Goal: Task Accomplishment & Management: Use online tool/utility

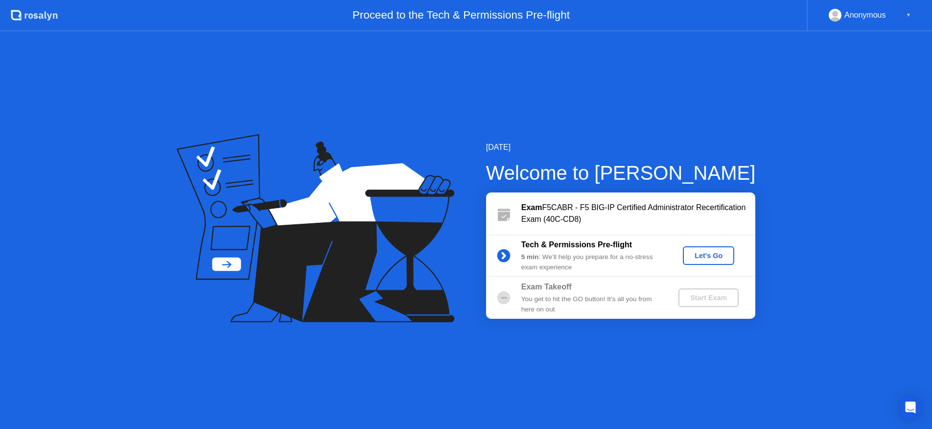
click at [718, 257] on div "Let's Go" at bounding box center [709, 256] width 44 height 8
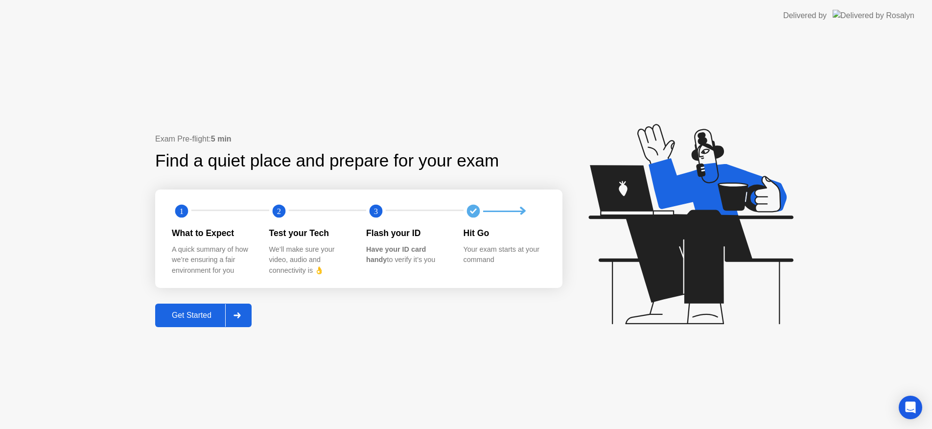
click at [492, 350] on div "Exam Pre-flight: 5 min Find a quiet place and prepare for your exam 1 2 3 What …" at bounding box center [466, 229] width 932 height 397
click at [243, 310] on div at bounding box center [236, 315] width 23 height 23
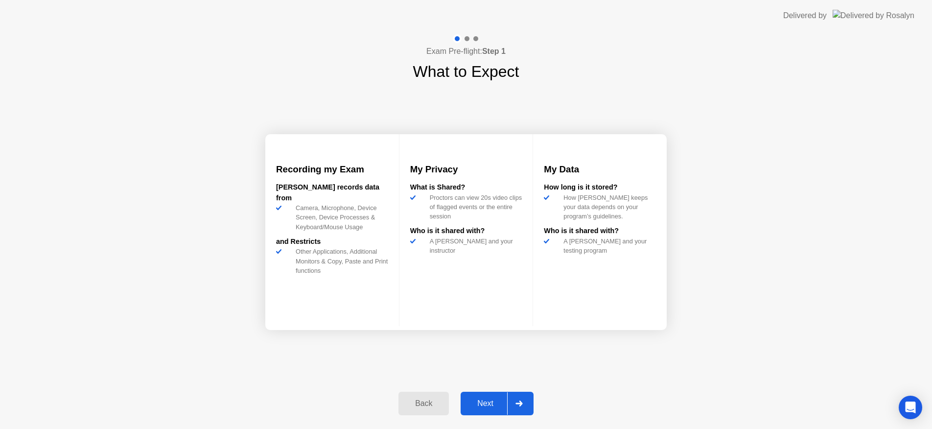
click at [497, 406] on div "Next" at bounding box center [485, 403] width 44 height 9
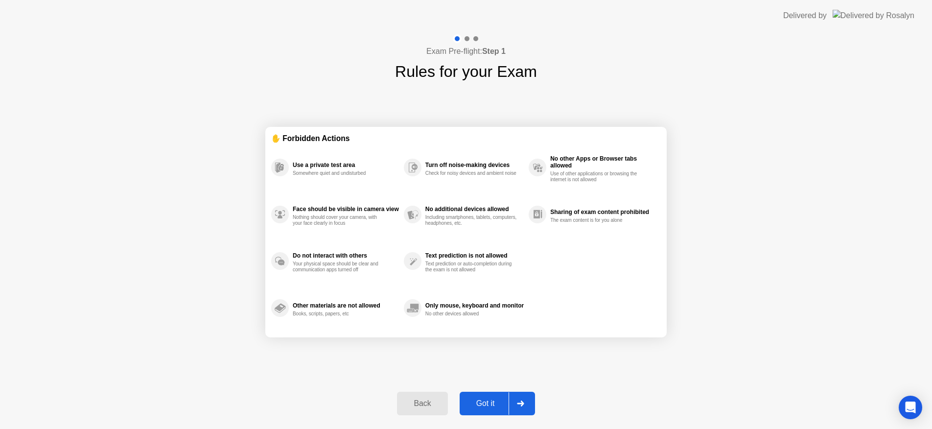
click at [482, 408] on div "Got it" at bounding box center [485, 403] width 46 height 9
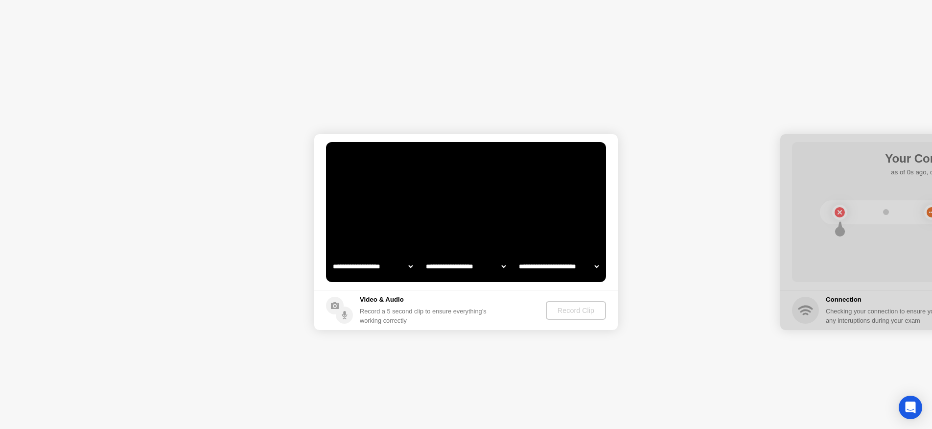
select select "**********"
select select "*******"
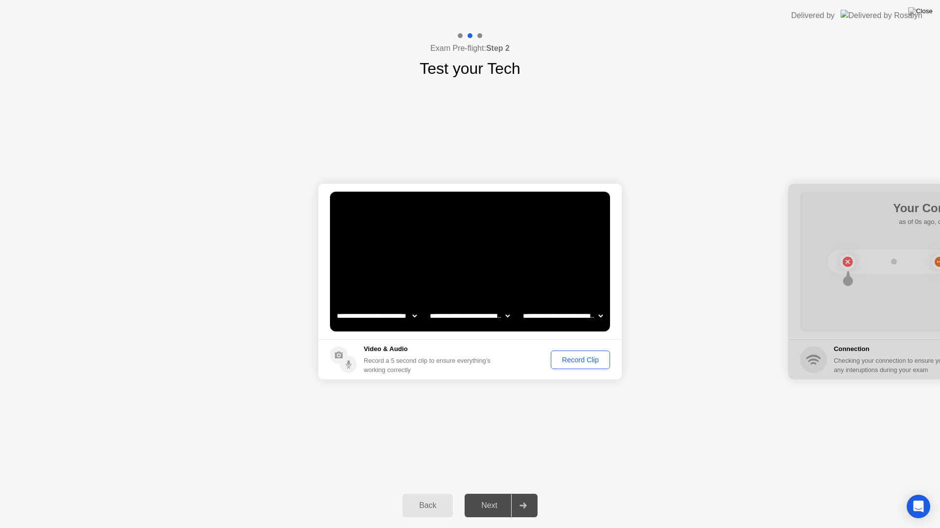
click at [581, 359] on div "Record Clip" at bounding box center [580, 360] width 52 height 8
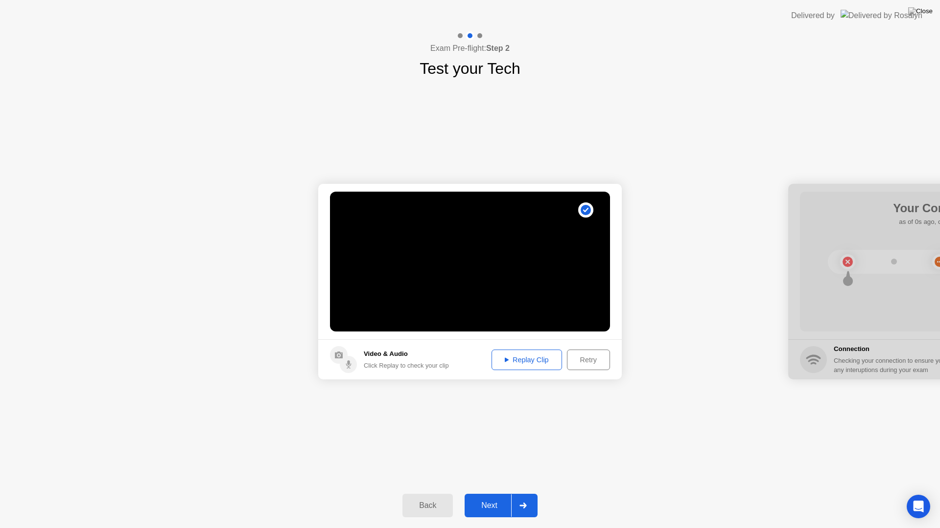
click at [537, 364] on div "Replay Clip" at bounding box center [527, 360] width 64 height 8
click at [496, 428] on div "Next" at bounding box center [489, 506] width 44 height 9
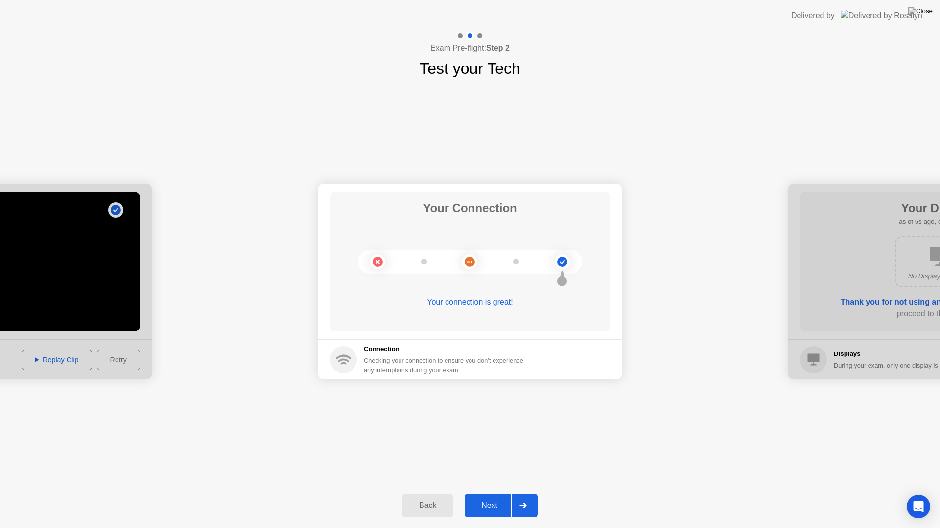
click at [482, 428] on div "Next" at bounding box center [489, 506] width 44 height 9
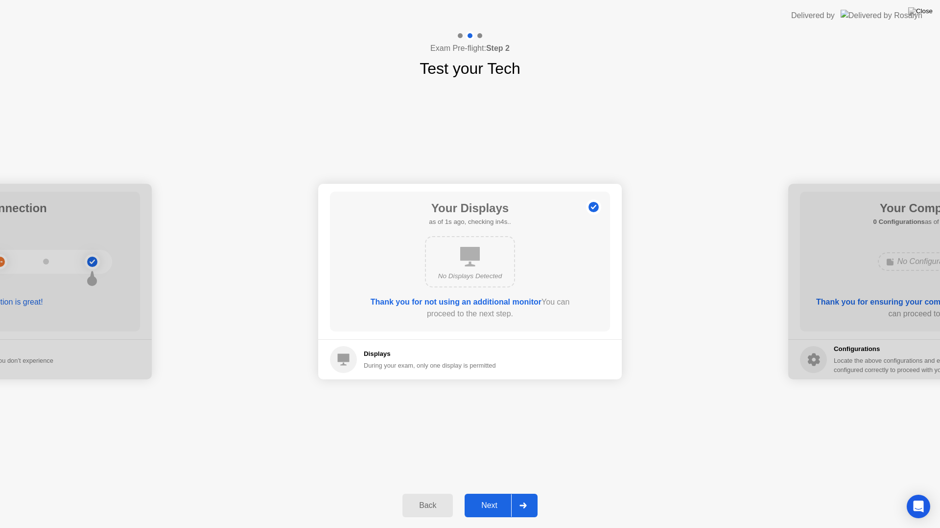
click at [486, 428] on div "Next" at bounding box center [489, 506] width 44 height 9
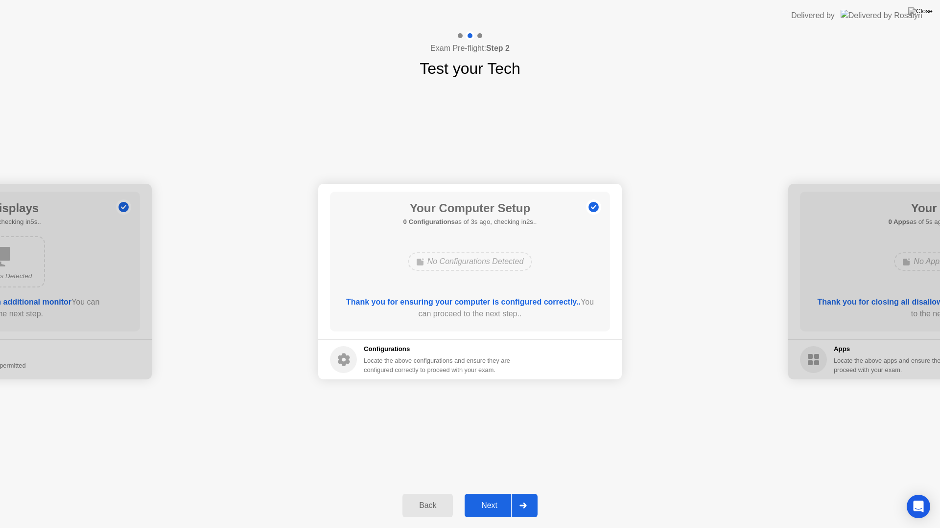
click at [482, 428] on div "Next" at bounding box center [489, 506] width 44 height 9
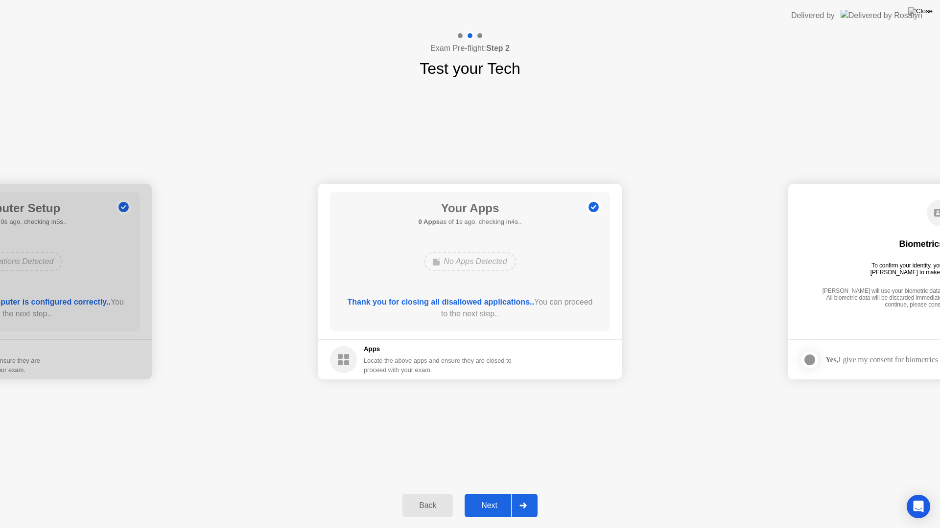
click at [482, 428] on div "Next" at bounding box center [489, 506] width 44 height 9
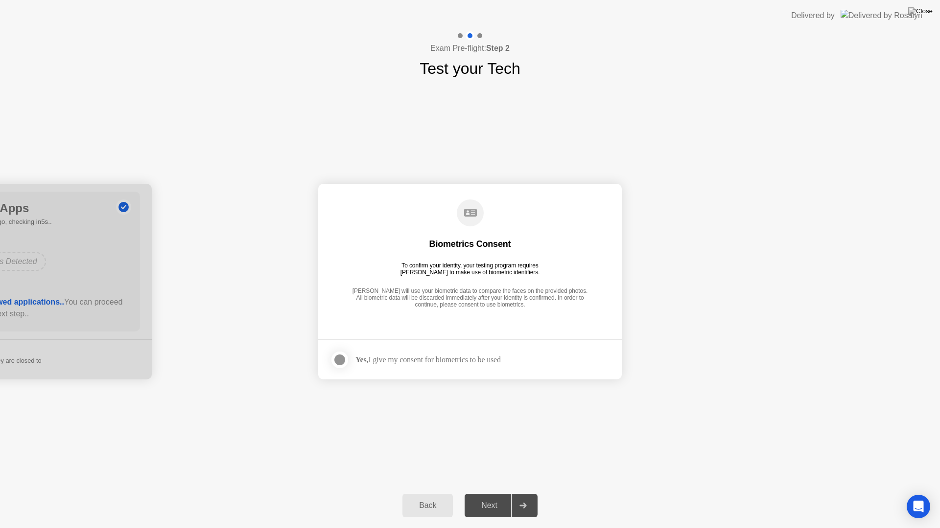
click at [382, 361] on div "Yes, I give my consent for biometrics to be used" at bounding box center [427, 359] width 145 height 9
click at [338, 359] on div at bounding box center [340, 360] width 12 height 12
click at [488, 428] on div "Next" at bounding box center [489, 506] width 44 height 9
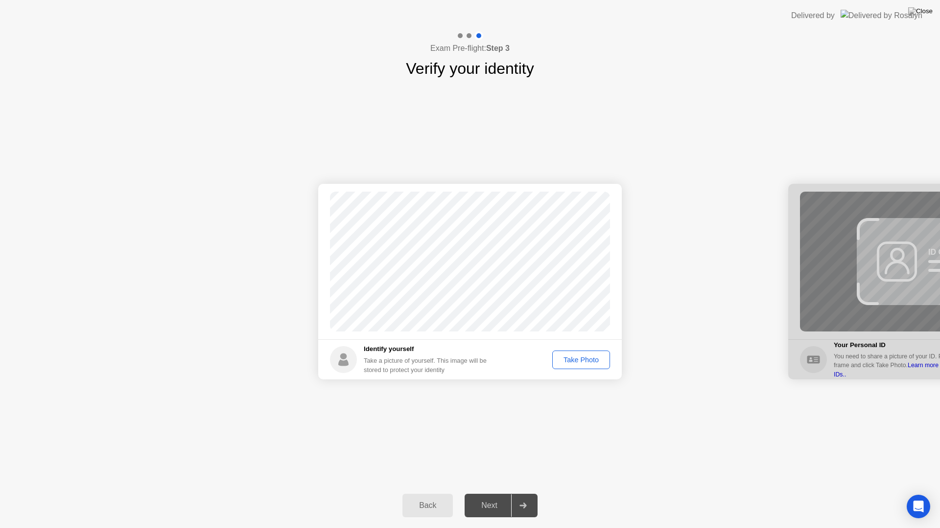
click at [567, 362] on div "Take Photo" at bounding box center [580, 360] width 51 height 8
click at [494, 428] on div "Next" at bounding box center [489, 506] width 44 height 9
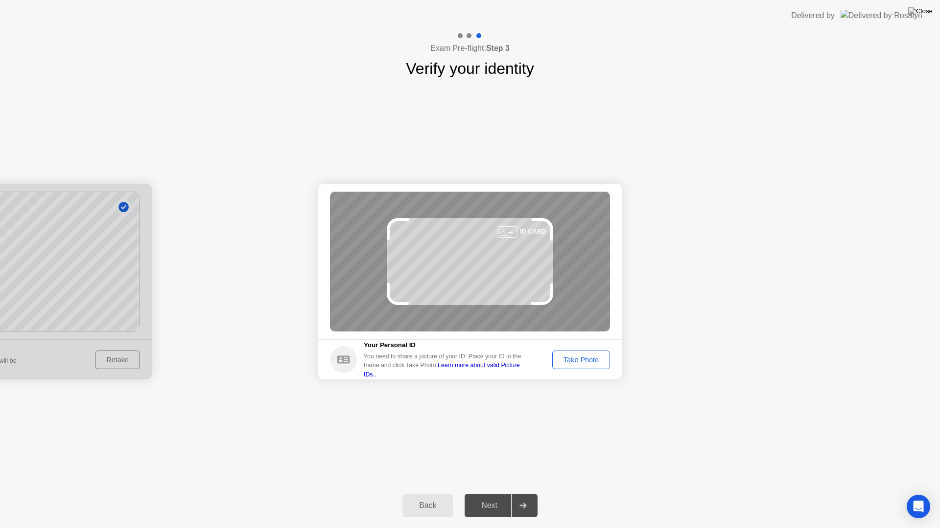
click at [585, 364] on div "Take Photo" at bounding box center [580, 360] width 51 height 8
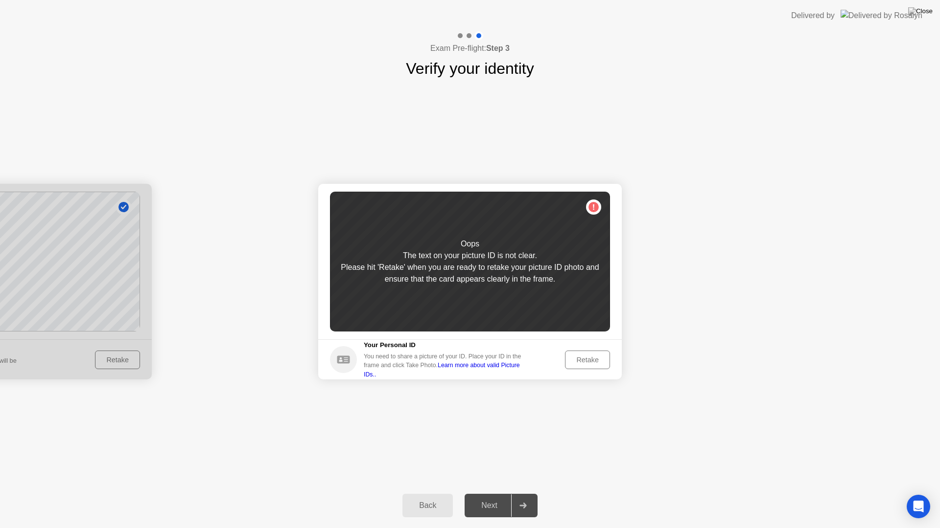
click at [597, 356] on div "Retake" at bounding box center [587, 360] width 38 height 8
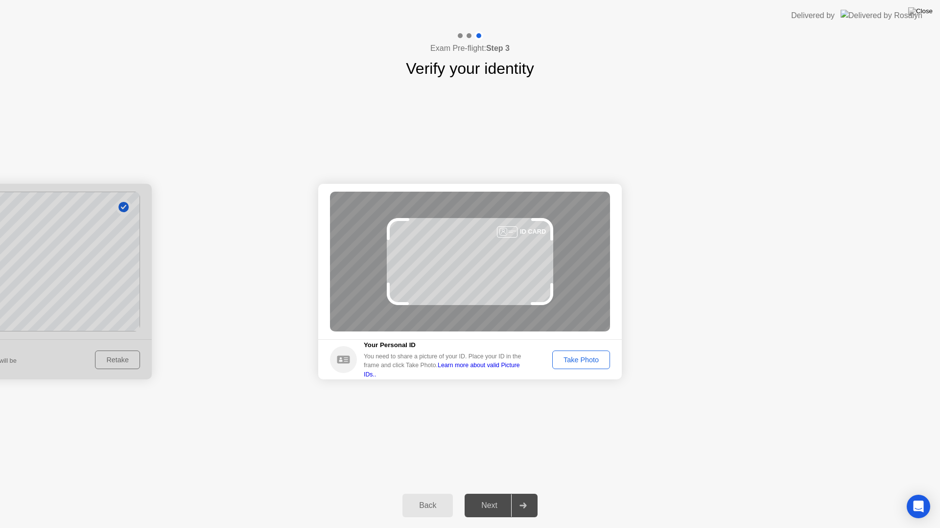
click at [590, 367] on button "Take Photo" at bounding box center [581, 360] width 58 height 19
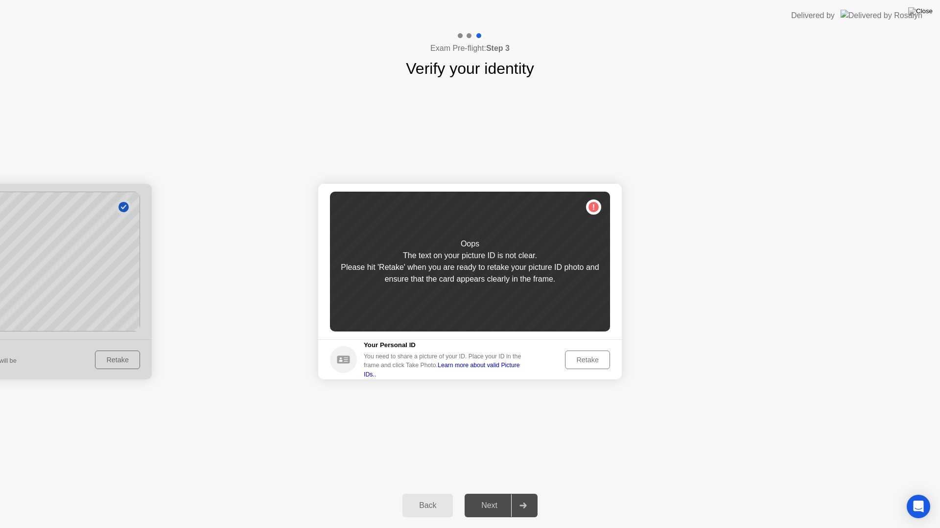
click at [591, 346] on footer "Your Personal ID You need to share a picture of your ID. Place your ID in the f…" at bounding box center [469, 360] width 303 height 40
click at [594, 360] on div "Retake" at bounding box center [587, 360] width 38 height 8
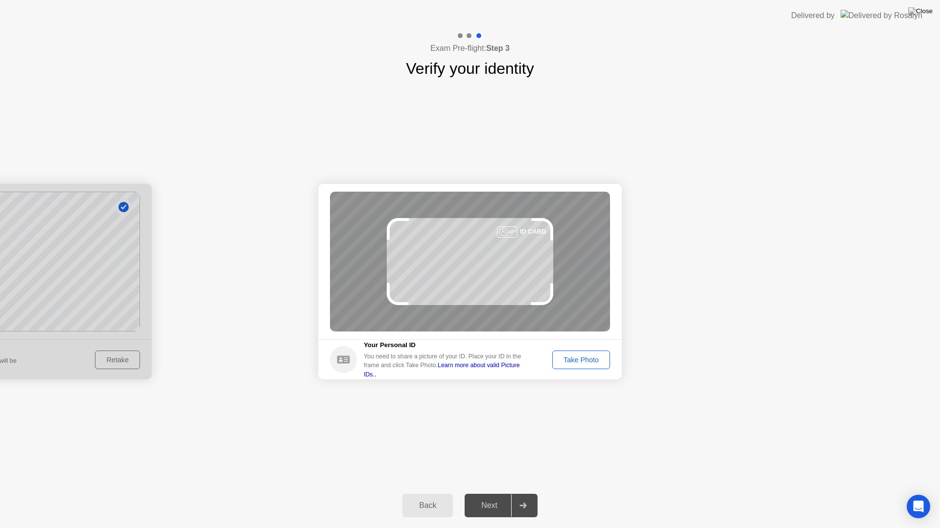
click at [592, 364] on div "Take Photo" at bounding box center [580, 360] width 51 height 8
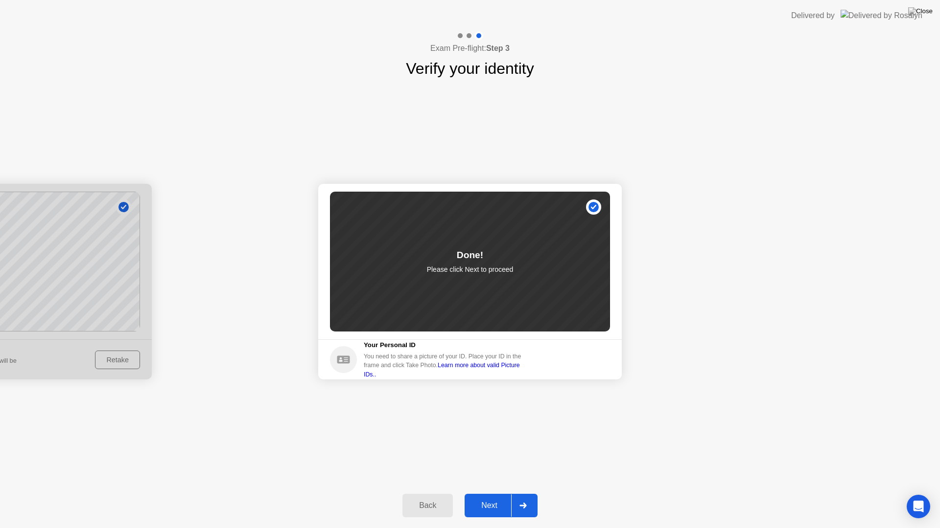
click at [491, 428] on div "Next" at bounding box center [489, 506] width 44 height 9
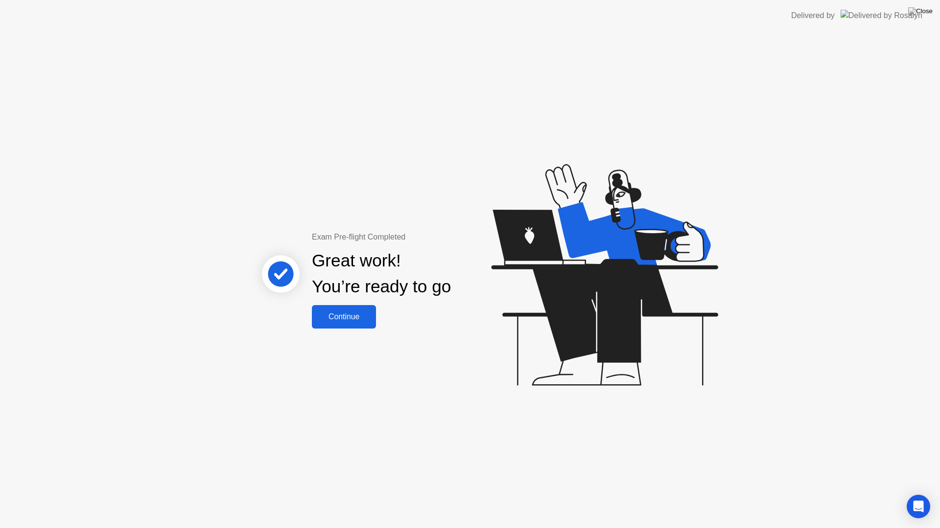
click at [364, 317] on div "Continue" at bounding box center [344, 317] width 58 height 9
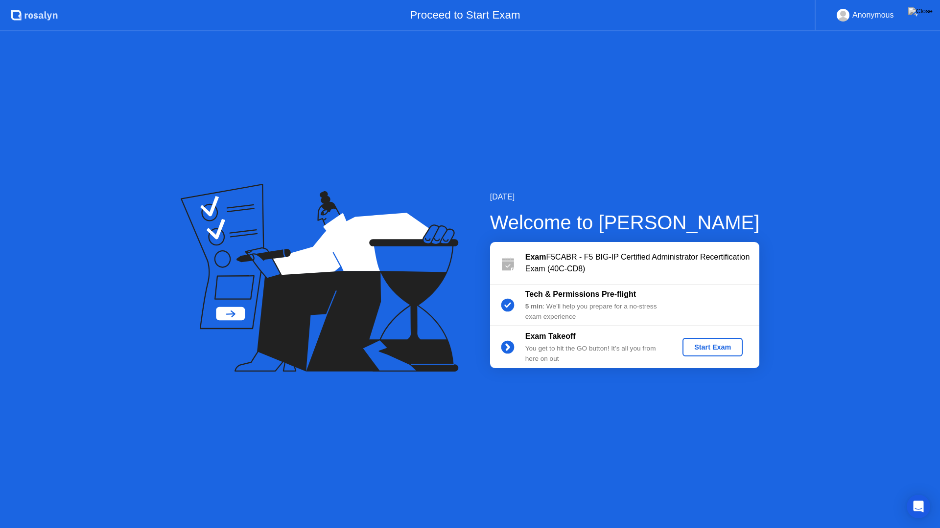
click at [702, 349] on div "Start Exam" at bounding box center [712, 348] width 52 height 8
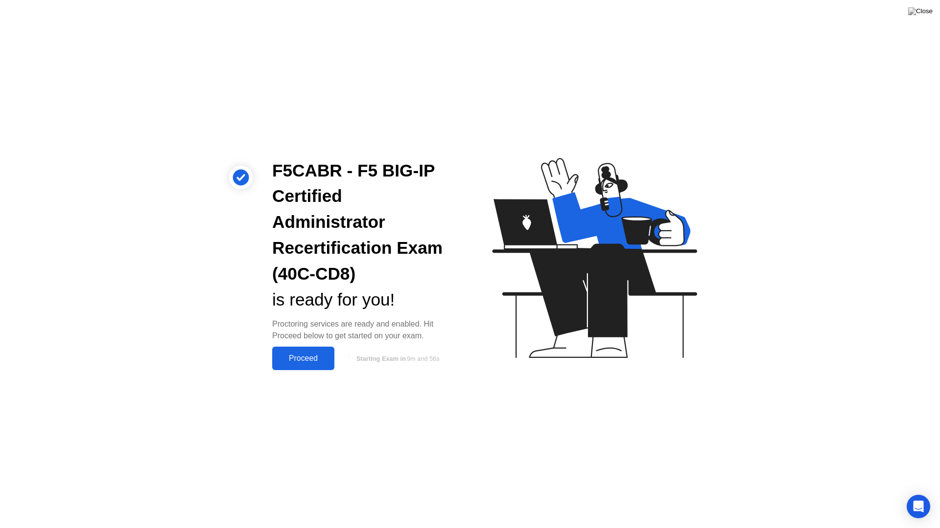
click at [315, 361] on div "Proceed" at bounding box center [303, 358] width 56 height 9
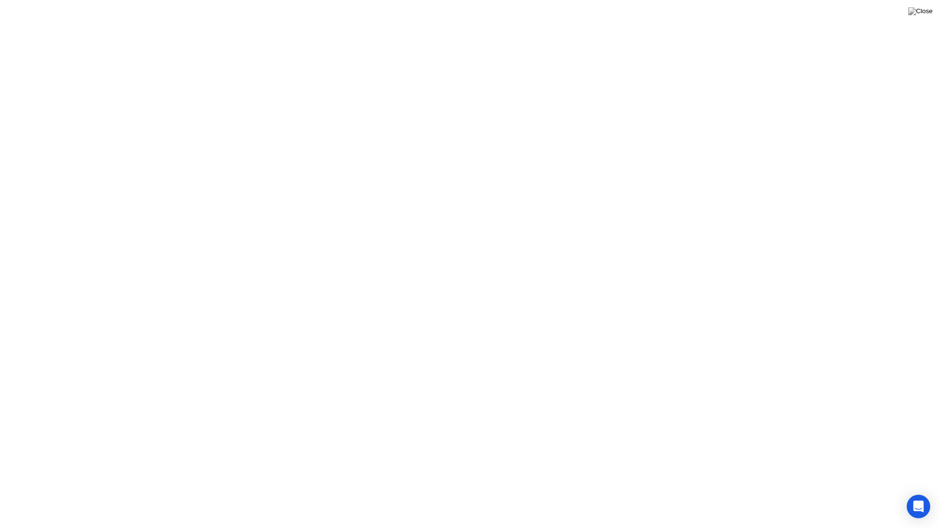
drag, startPoint x: 441, startPoint y: 371, endPoint x: 448, endPoint y: 368, distance: 6.8
click button "Got it!"
click at [8, 10] on button "End Proctoring Session" at bounding box center [4, 8] width 8 height 3
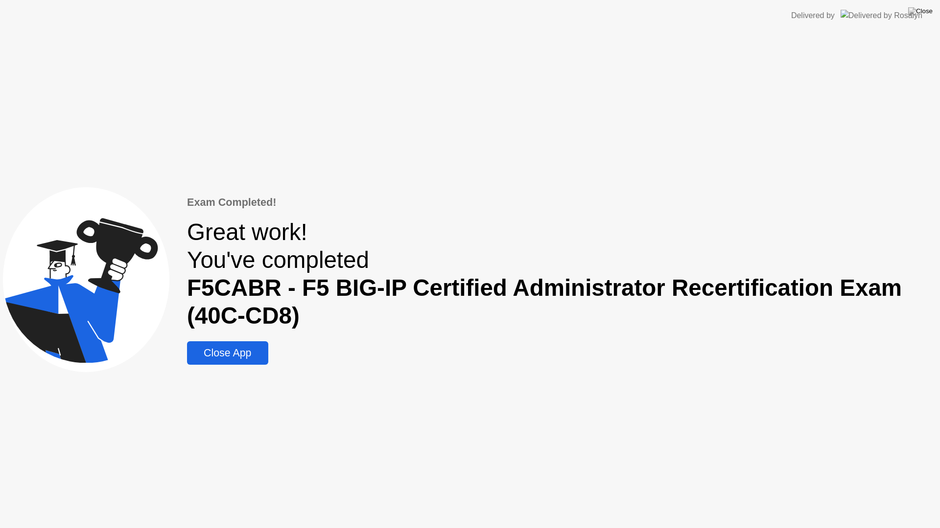
click at [217, 355] on div "Close App" at bounding box center [227, 353] width 75 height 12
